Goal: Information Seeking & Learning: Learn about a topic

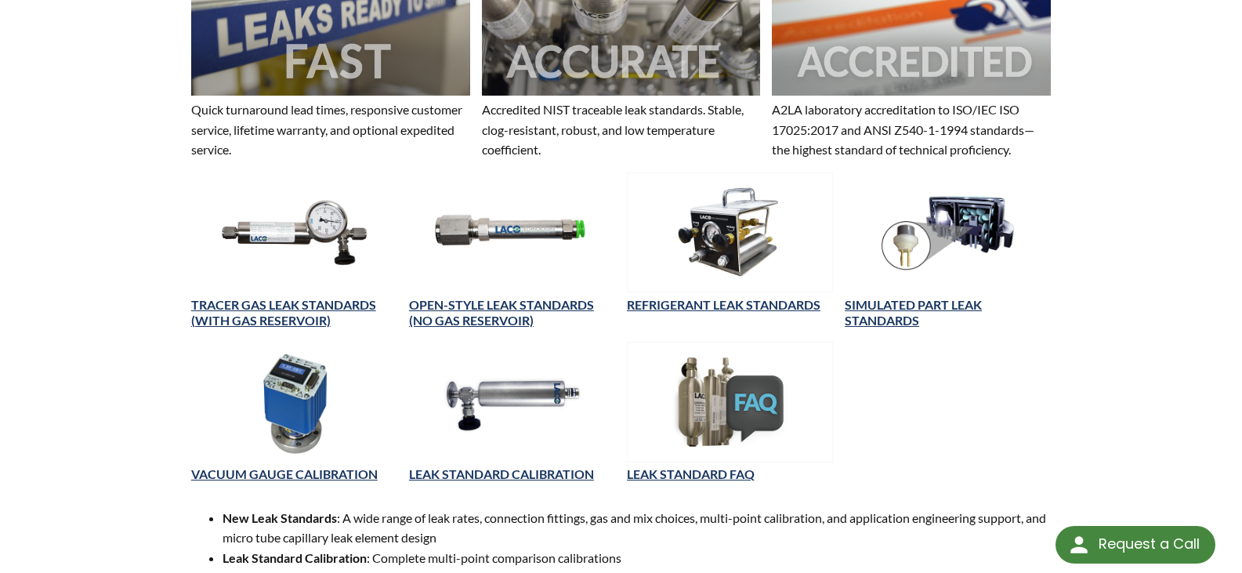
scroll to position [549, 0]
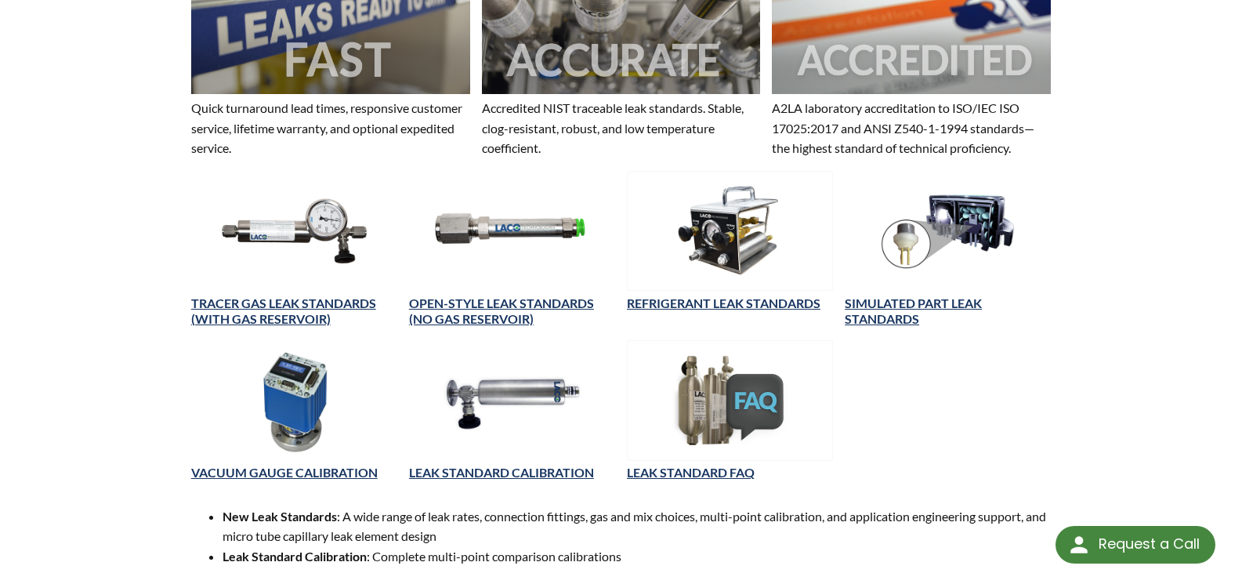
click at [289, 237] on img at bounding box center [294, 231] width 206 height 120
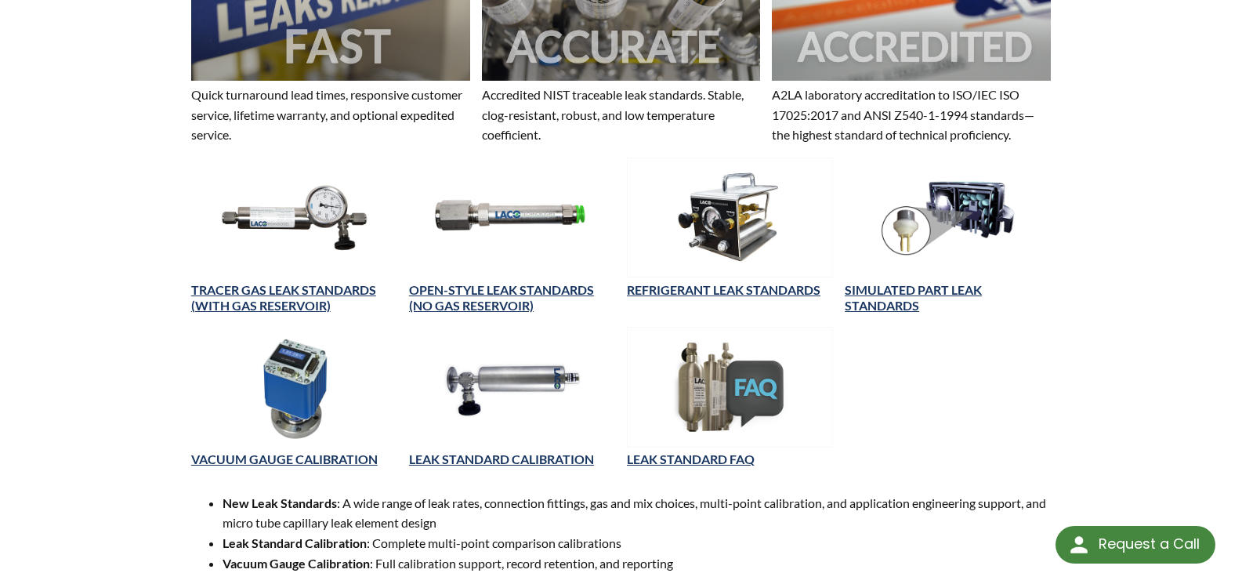
click at [527, 390] on img at bounding box center [512, 387] width 206 height 120
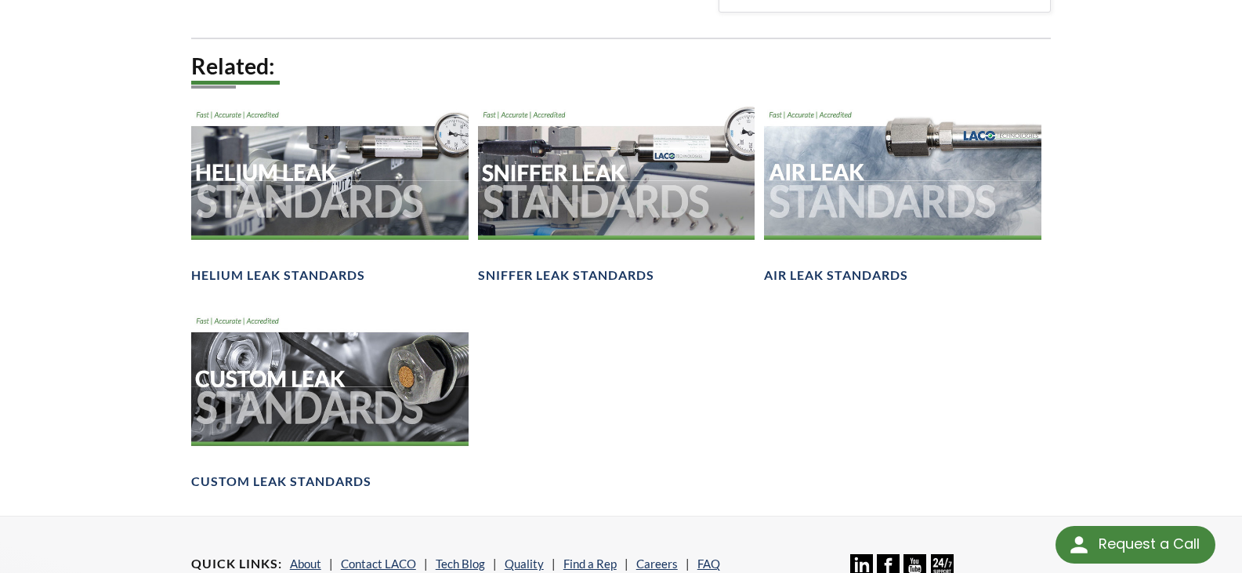
scroll to position [1020, 0]
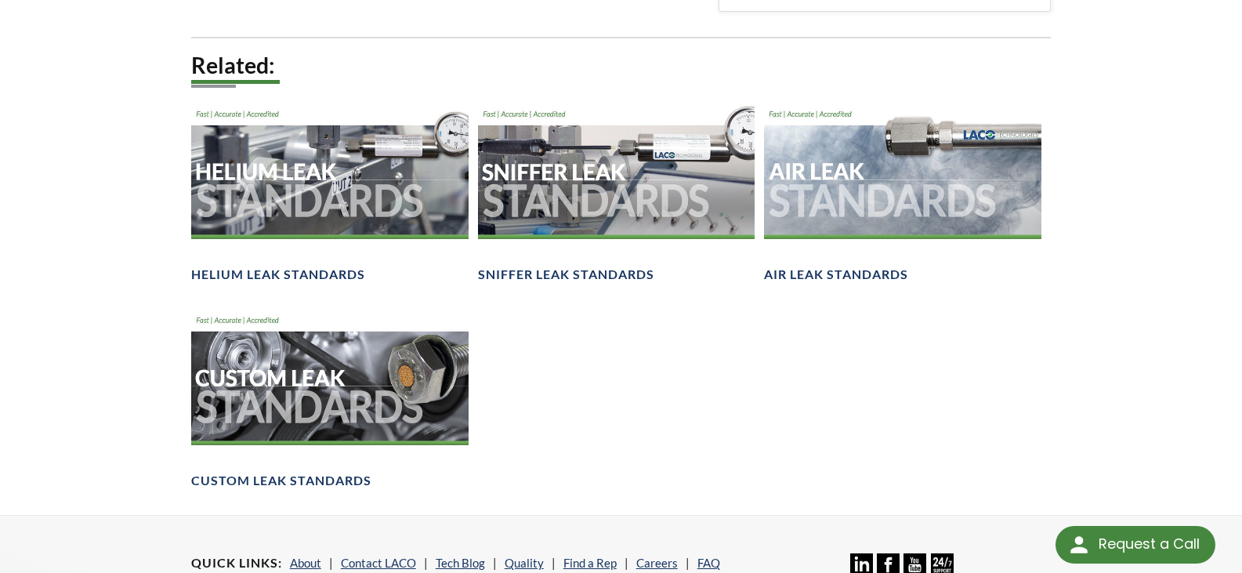
select select "Language Translate Widget"
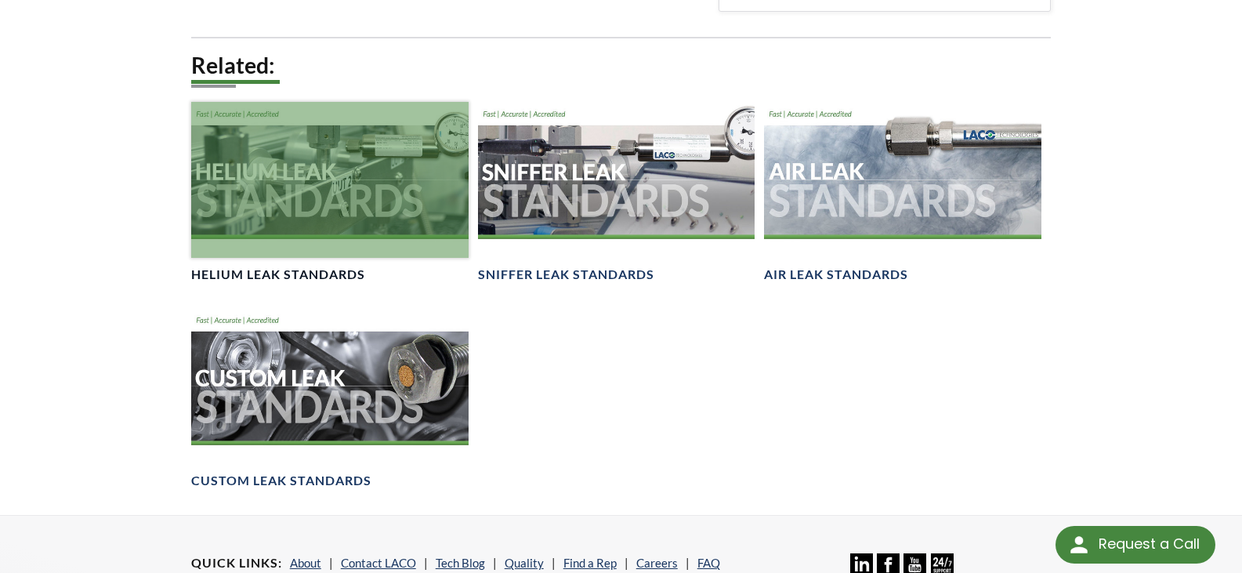
click at [306, 179] on div at bounding box center [329, 180] width 277 height 156
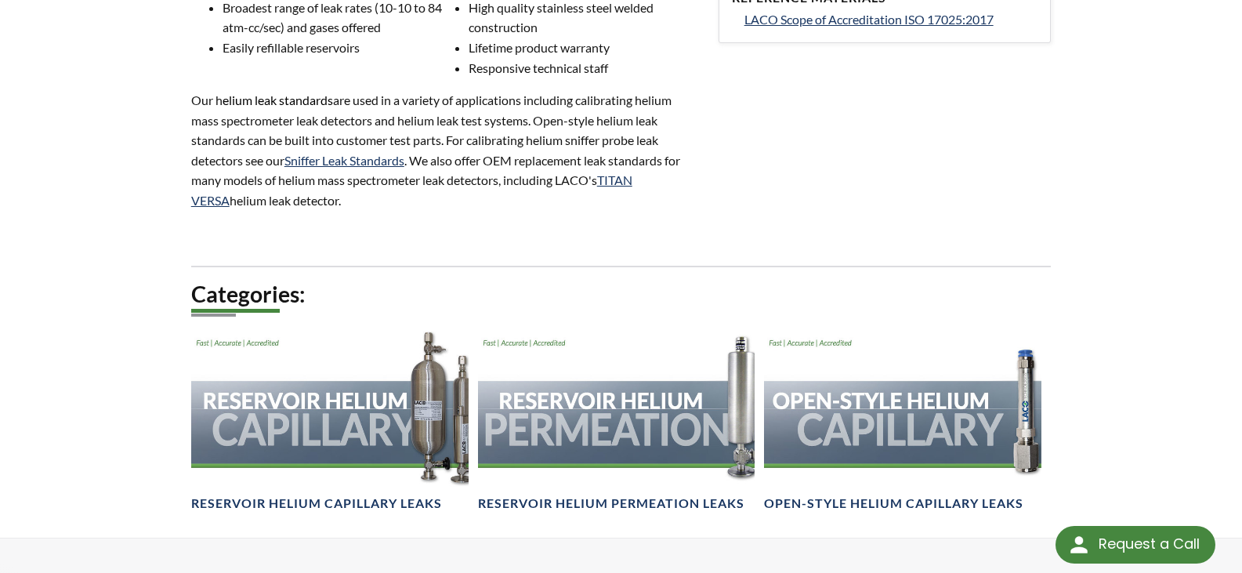
scroll to position [1019, 0]
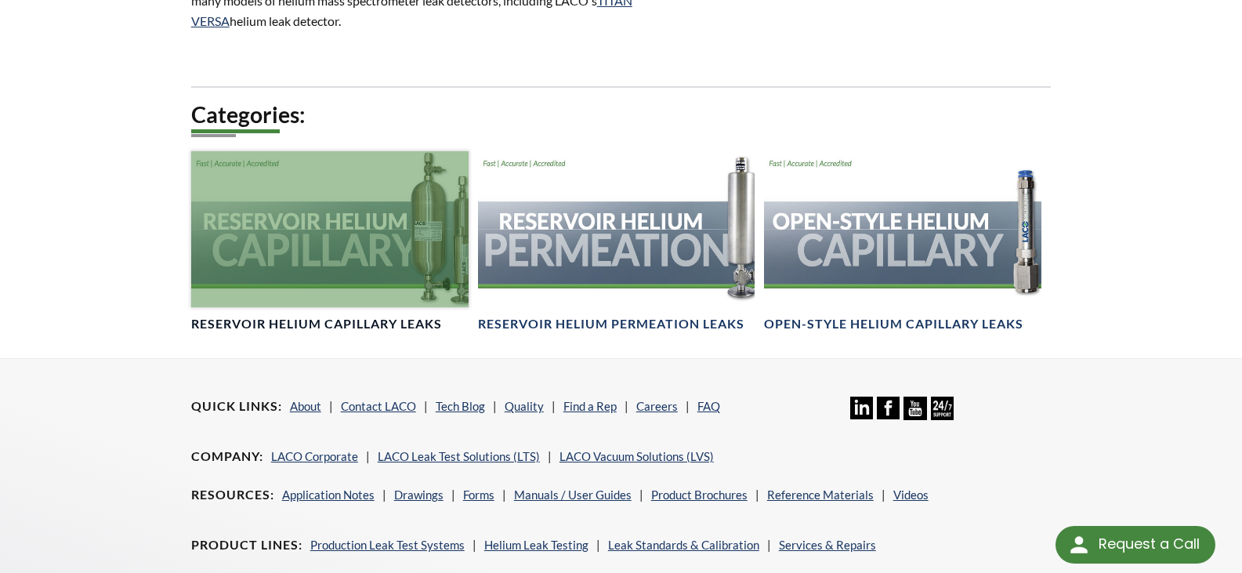
click at [433, 248] on div at bounding box center [329, 229] width 277 height 156
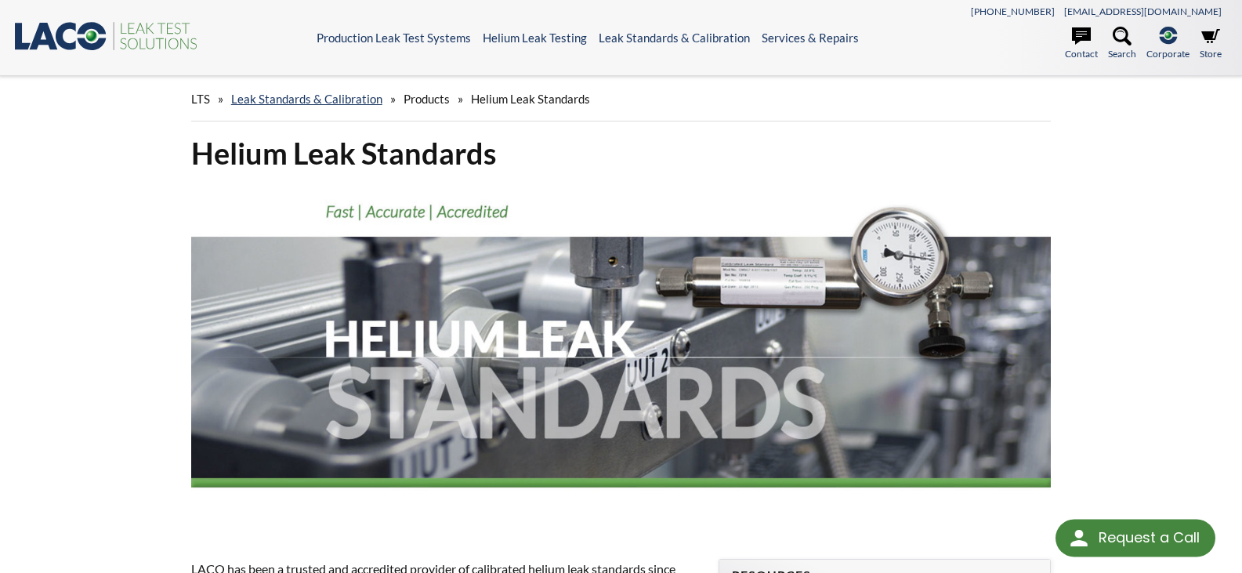
scroll to position [956, 0]
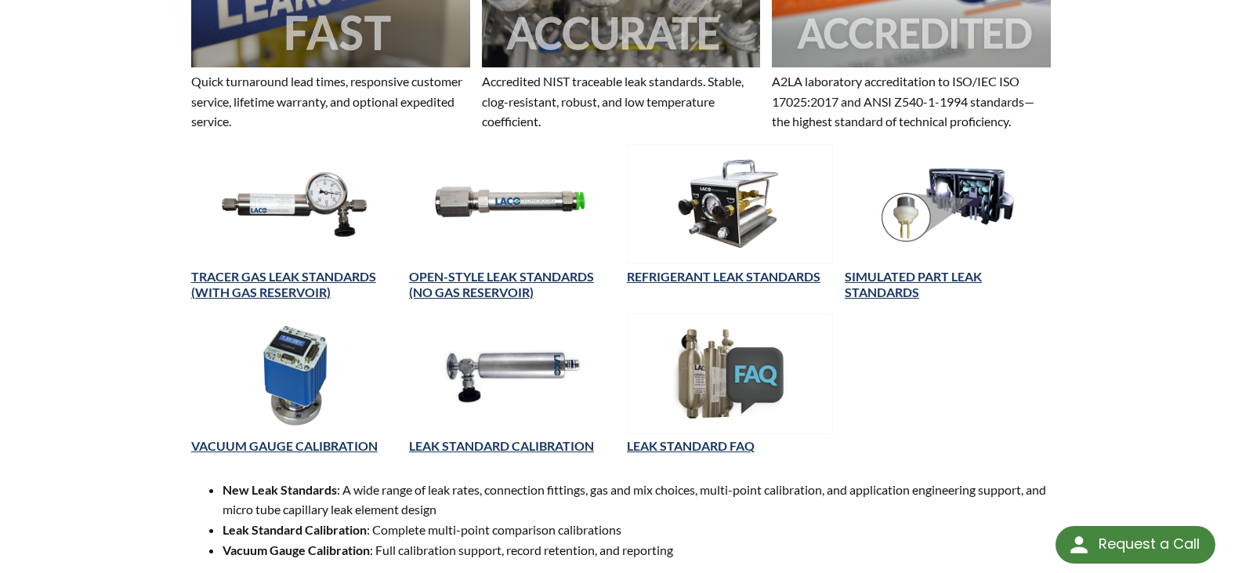
click at [288, 209] on img at bounding box center [294, 204] width 206 height 120
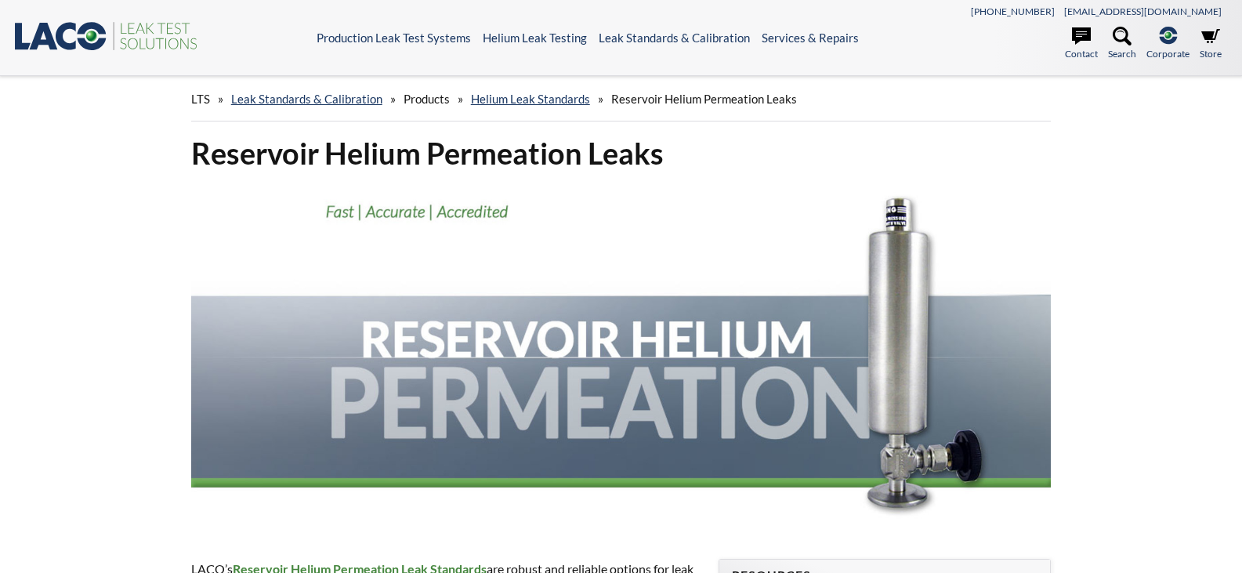
select select "Language Translate Widget"
click at [429, 107] on div "LTS » Leak Standards & Calibration » Products » Helium Leak Standards » Reservo…" at bounding box center [621, 99] width 860 height 45
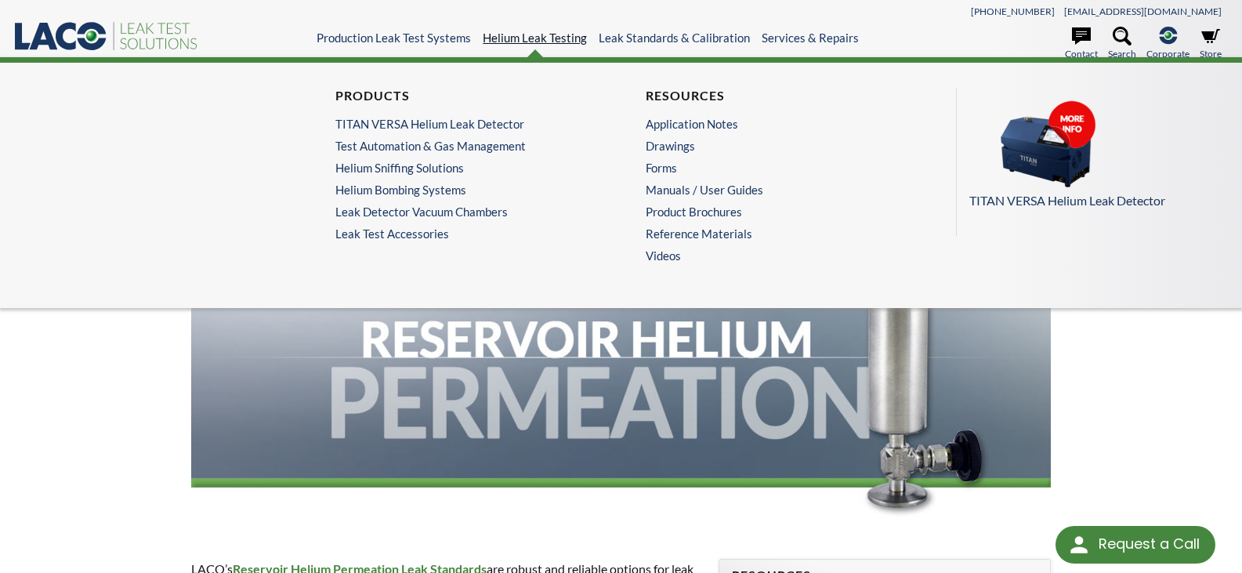
click at [538, 40] on link "Helium Leak Testing" at bounding box center [535, 38] width 104 height 14
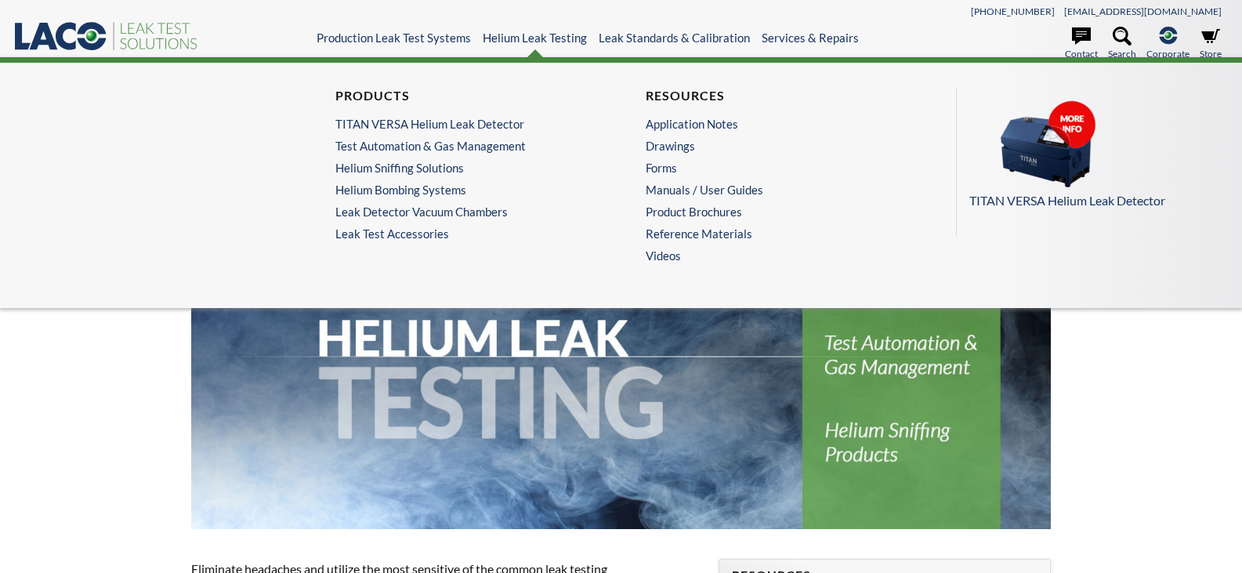
select select "Language Translate Widget"
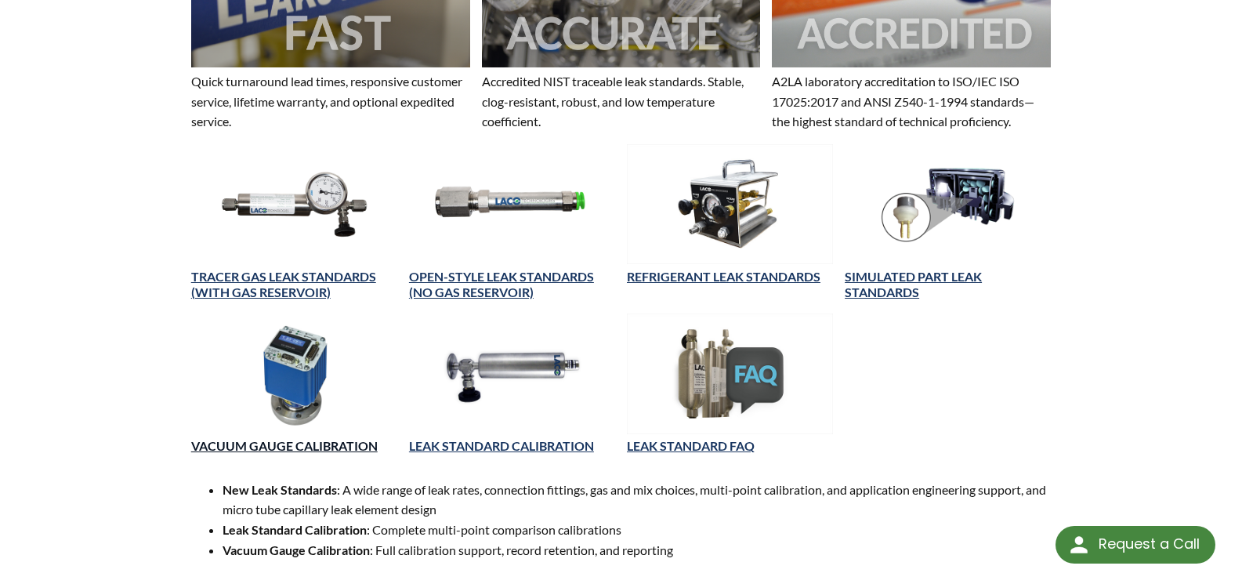
click at [269, 451] on link "VACUUM GAUGE CALIBRATION" at bounding box center [284, 445] width 187 height 15
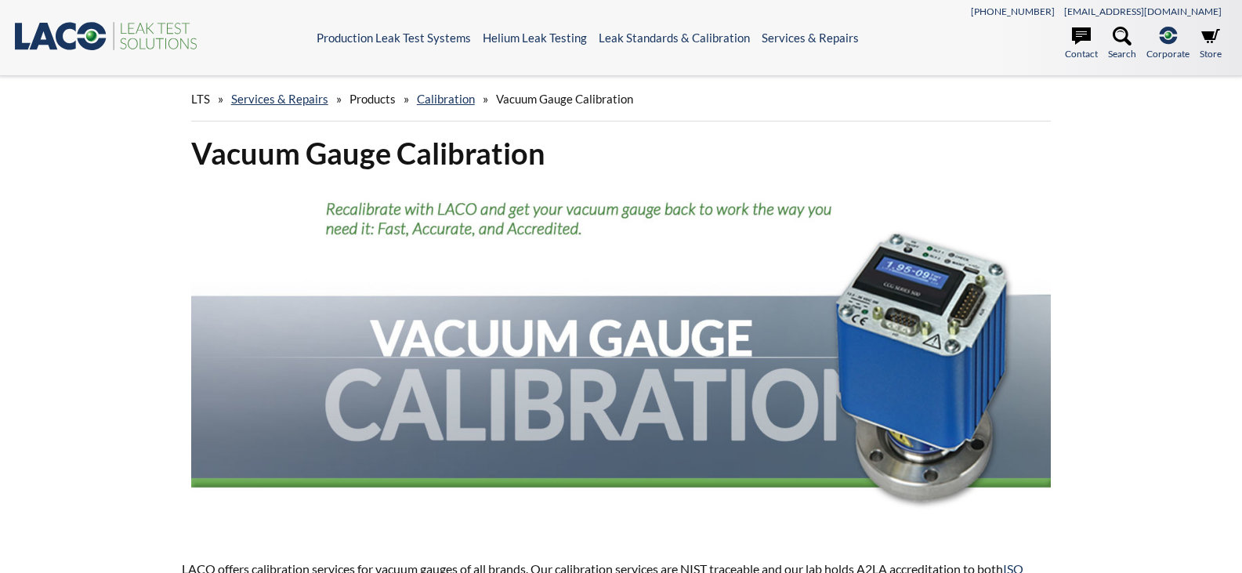
select select "Language Translate Widget"
click at [567, 106] on div "LTS » Services & Repairs » Products » Calibration » Vacuum Gauge Calibration" at bounding box center [621, 99] width 860 height 45
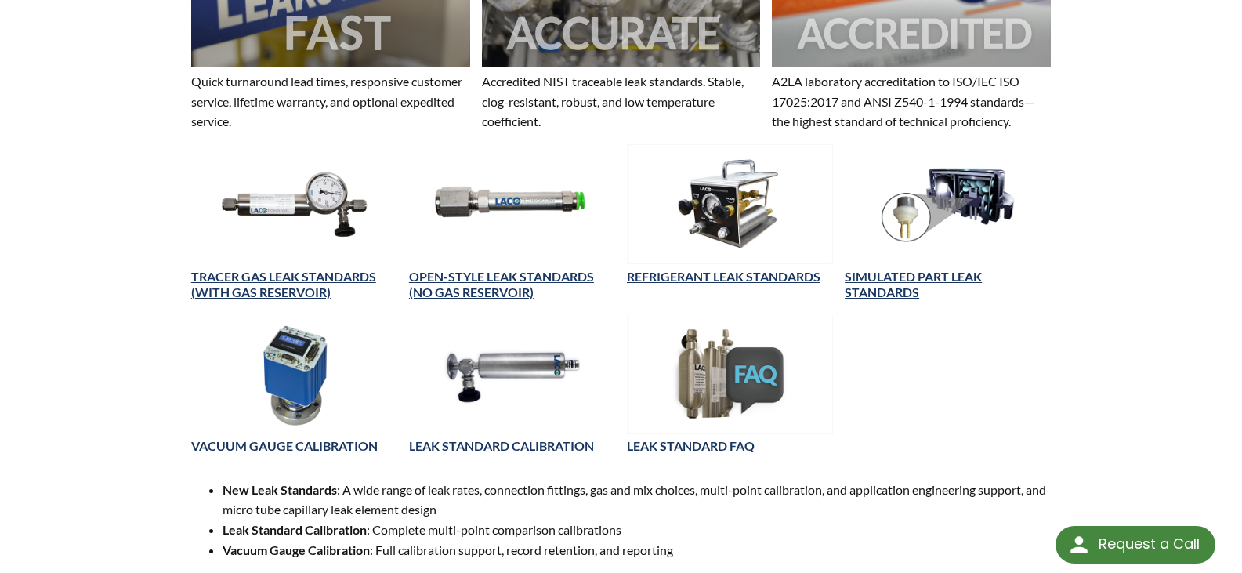
select select "Language Translate Widget"
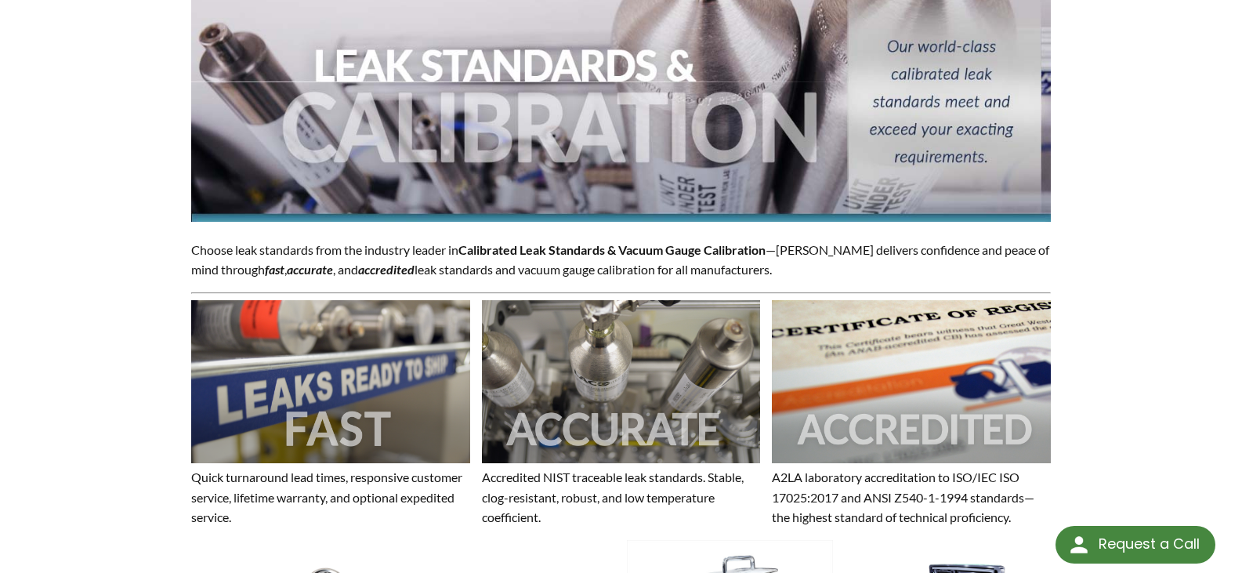
scroll to position [493, 0]
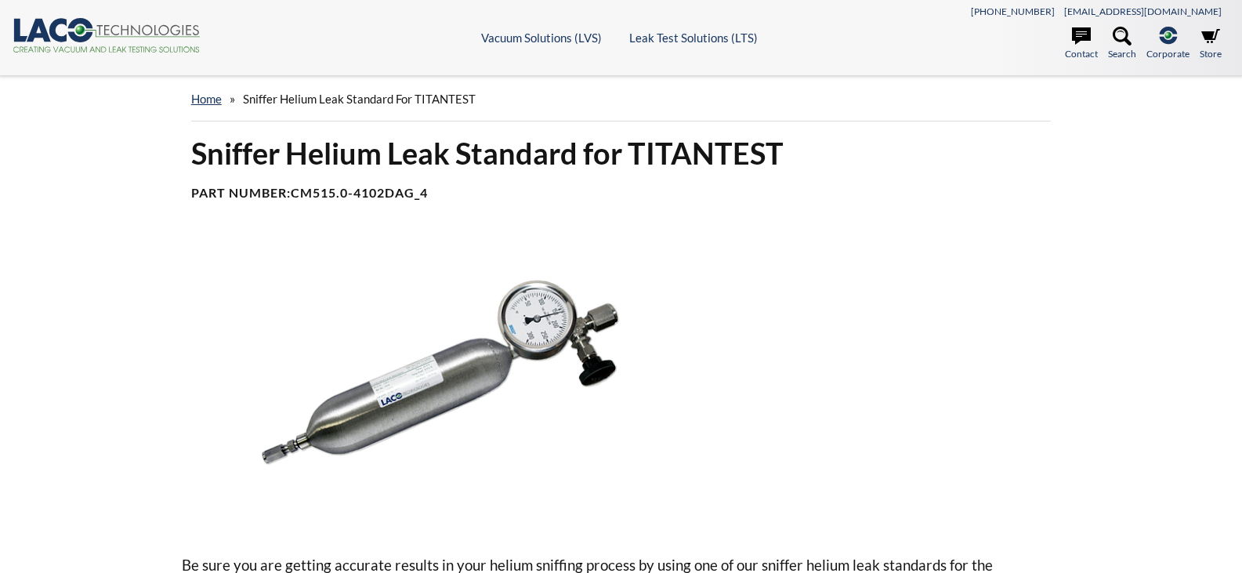
select select "Language Translate Widget"
click at [987, 393] on div at bounding box center [885, 383] width 352 height 289
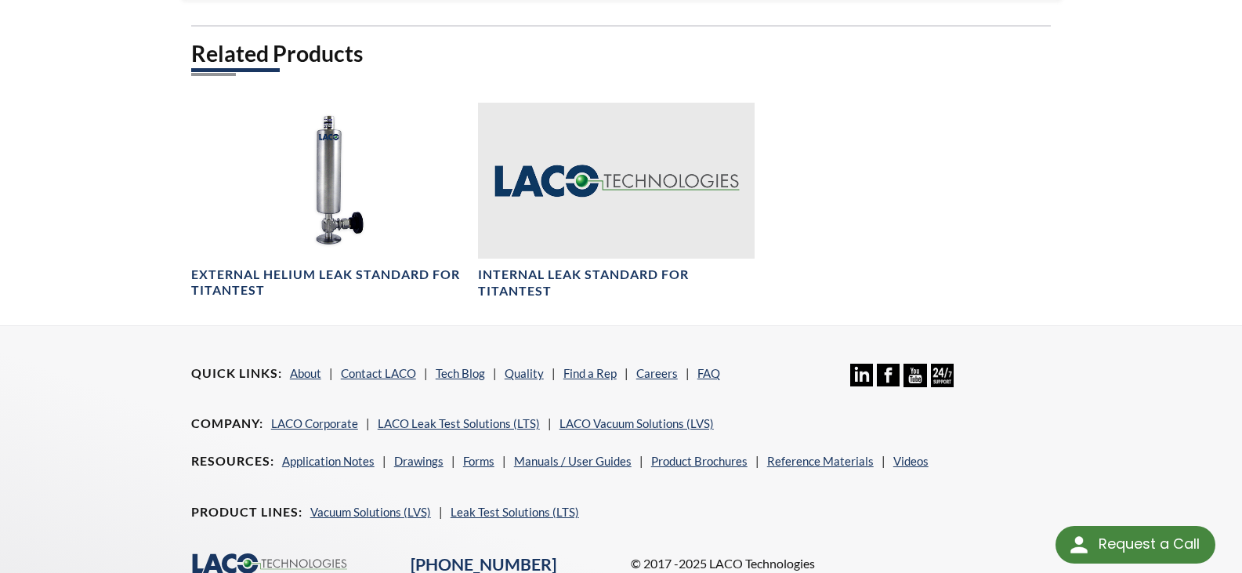
scroll to position [862, 0]
